Goal: Task Accomplishment & Management: Manage account settings

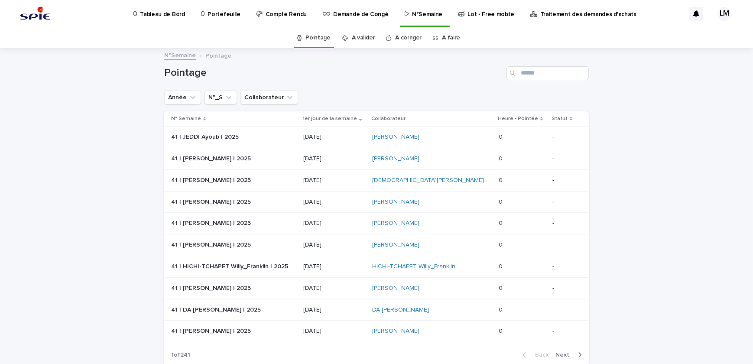
click at [177, 17] on p "Tableau de Bord" at bounding box center [162, 9] width 45 height 18
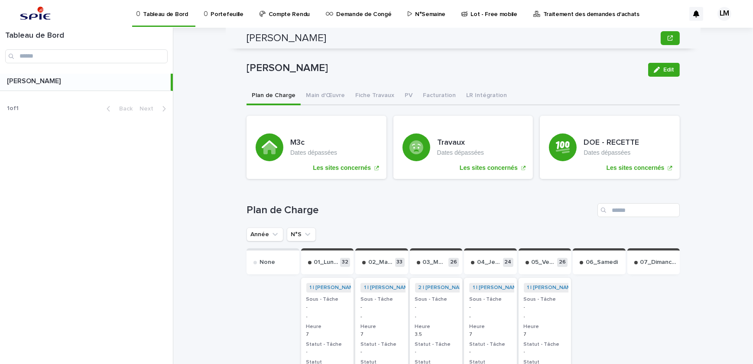
scroll to position [191, 0]
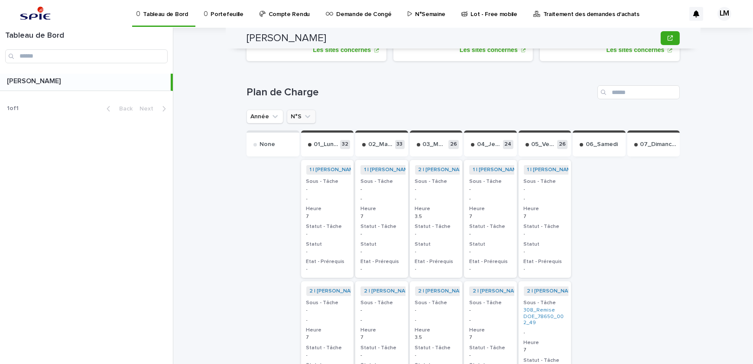
click at [295, 117] on button "N°S" at bounding box center [301, 117] width 29 height 14
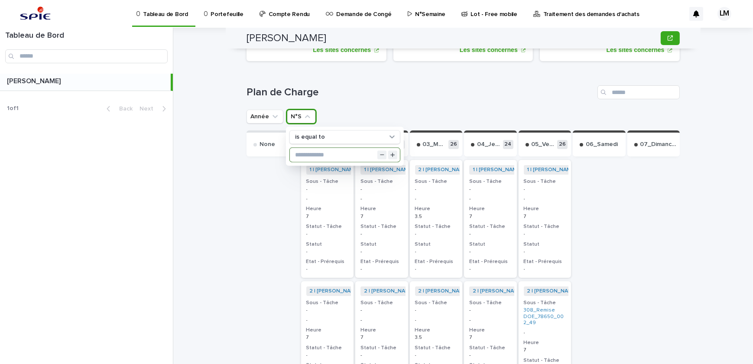
click at [315, 150] on input "text" at bounding box center [345, 155] width 110 height 14
type input "**"
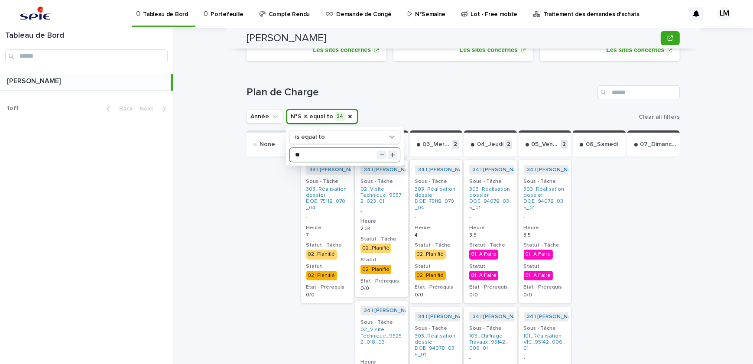
scroll to position [270, 0]
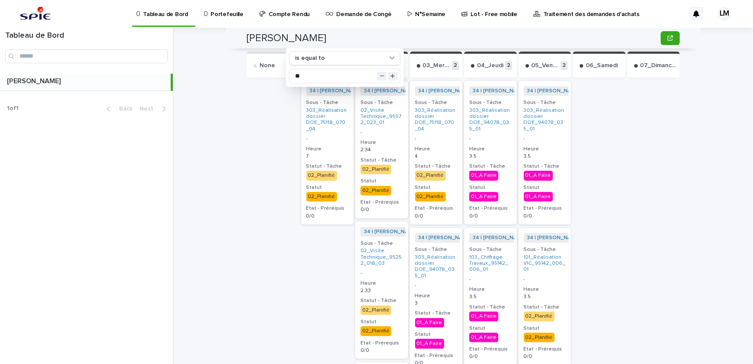
click at [436, 139] on p "-" at bounding box center [436, 139] width 42 height 6
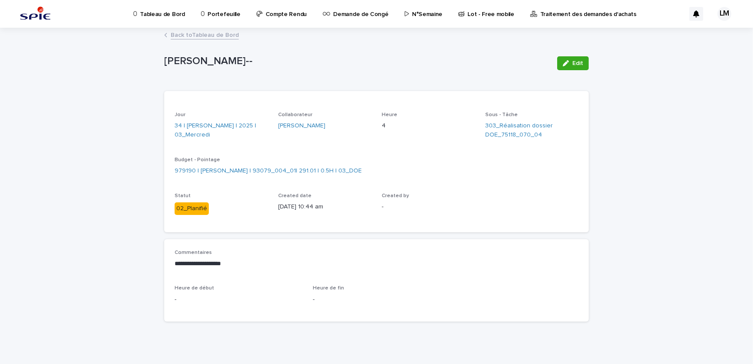
scroll to position [7, 0]
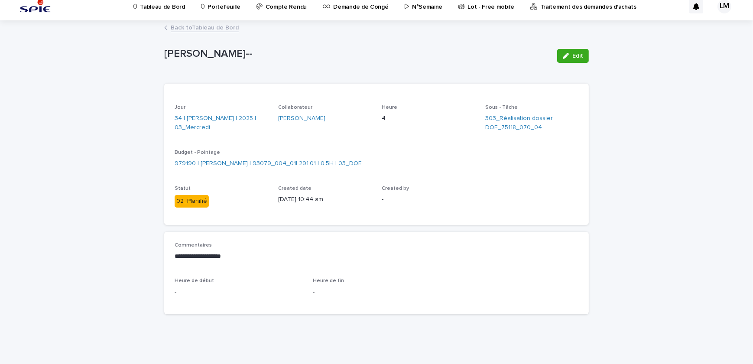
click at [568, 55] on div "button" at bounding box center [568, 56] width 10 height 6
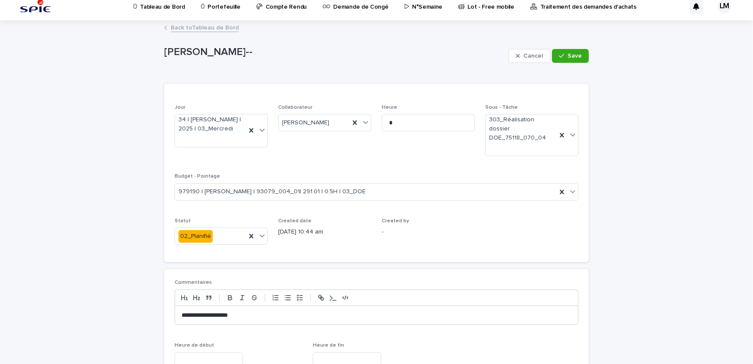
click at [182, 311] on p "**********" at bounding box center [377, 315] width 390 height 9
click at [208, 311] on div "**********" at bounding box center [376, 315] width 403 height 19
click at [568, 54] on span "Save" at bounding box center [575, 56] width 14 height 6
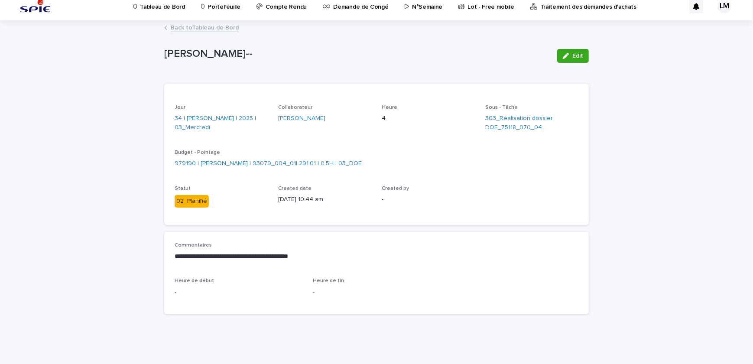
click at [211, 27] on link "Back to Tableau de Bord" at bounding box center [205, 27] width 68 height 10
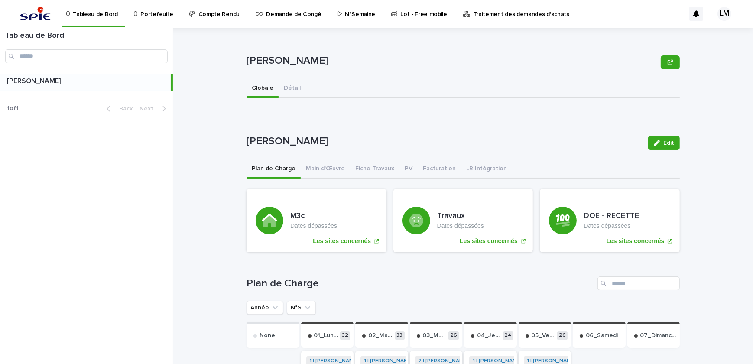
click at [200, 29] on div "[PERSON_NAME] [PERSON_NAME] Sorry, there was an error saving your record. Pleas…" at bounding box center [468, 196] width 569 height 336
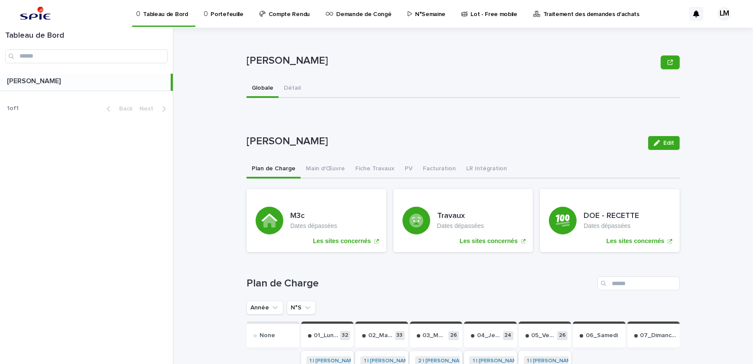
scroll to position [39, 0]
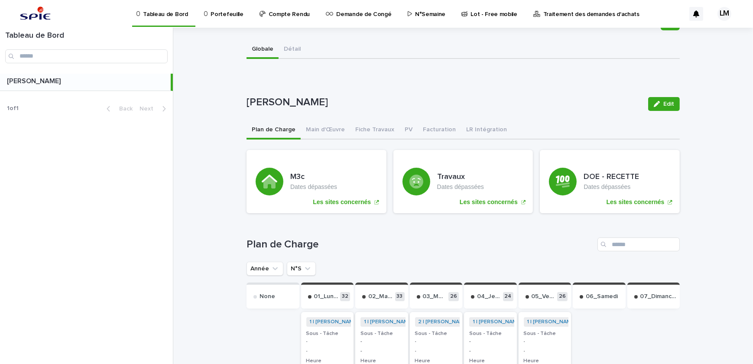
click at [297, 269] on button "N°S" at bounding box center [301, 269] width 29 height 14
